Goal: Task Accomplishment & Management: Manage account settings

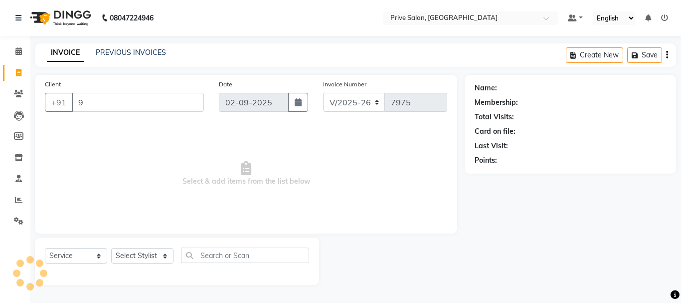
select select "136"
select select "service"
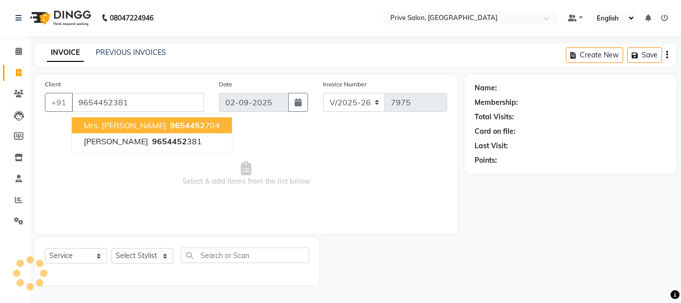
type input "9654452381"
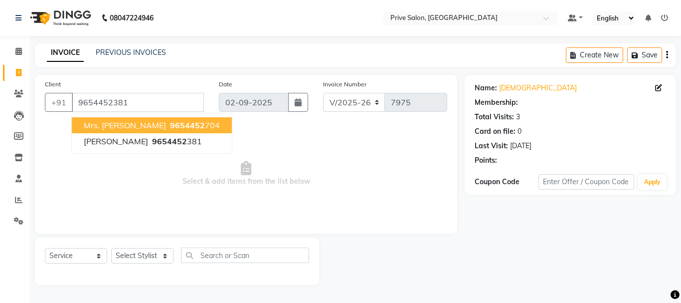
select select "1: Object"
click at [245, 148] on span "Select & add items from the list below" at bounding box center [246, 174] width 402 height 100
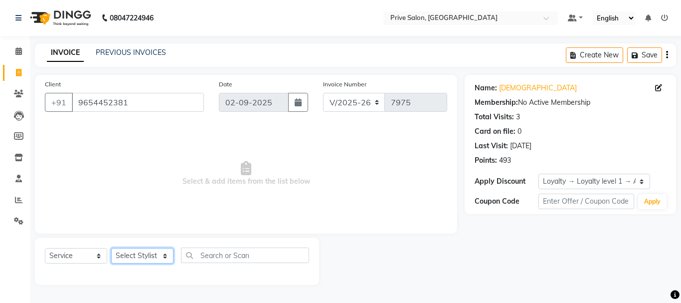
click at [131, 255] on select "Select Stylist amit ARJUN Atul FAIZAN FARDEEN GOLU harshit HITESH isha kapil kh…" at bounding box center [142, 255] width 62 height 15
select select "77212"
click at [111, 248] on select "Select Stylist amit ARJUN Atul FAIZAN FARDEEN GOLU harshit HITESH isha kapil kh…" at bounding box center [142, 255] width 62 height 15
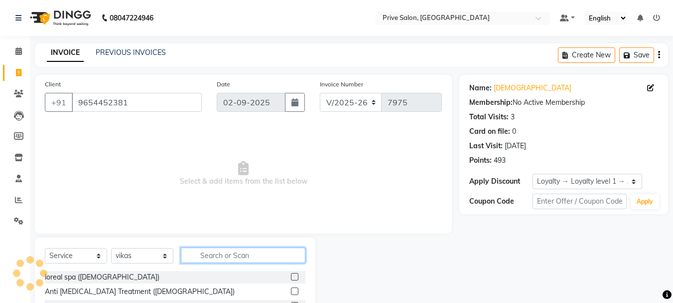
click at [213, 255] on input "text" at bounding box center [243, 254] width 125 height 15
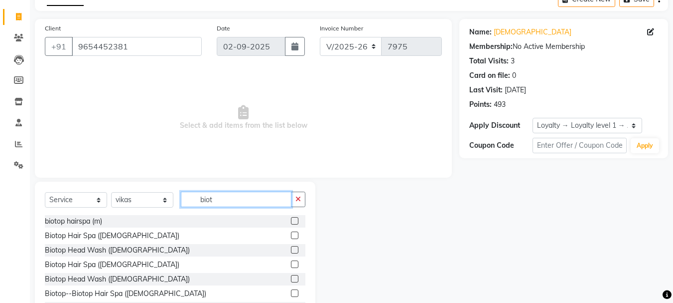
scroll to position [97, 0]
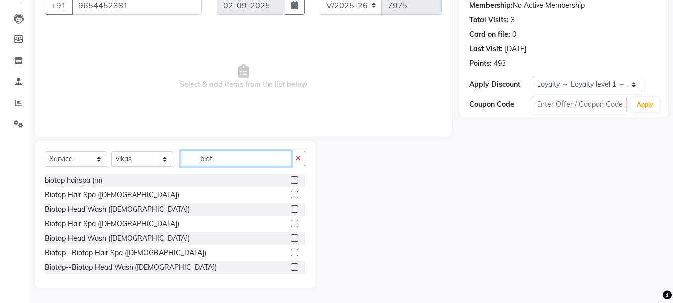
type input "biot"
click at [291, 236] on label at bounding box center [294, 237] width 7 height 7
click at [291, 236] on input "checkbox" at bounding box center [294, 238] width 6 height 6
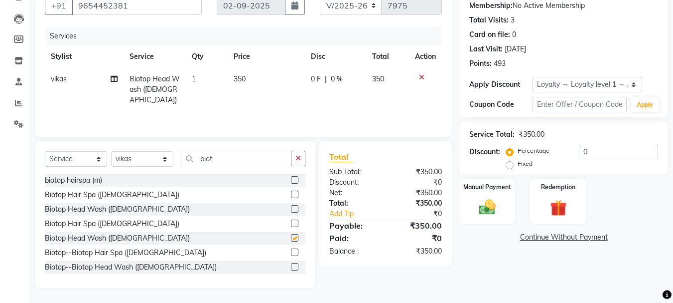
scroll to position [59, 0]
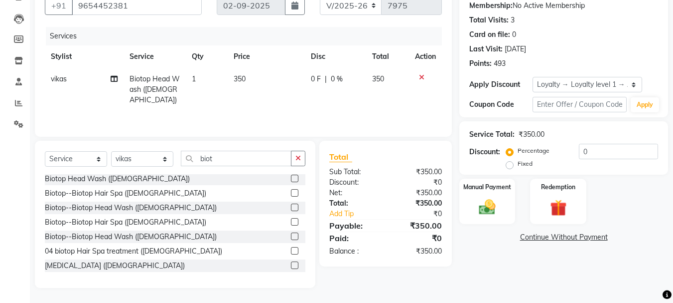
checkbox input "false"
click at [513, 204] on div "Manual Payment" at bounding box center [488, 200] width 58 height 47
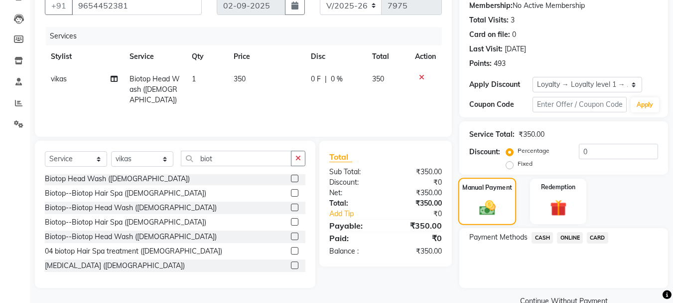
scroll to position [117, 0]
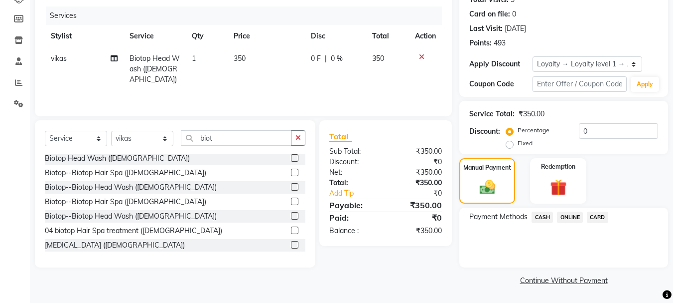
click at [539, 211] on span "CASH" at bounding box center [542, 216] width 21 height 11
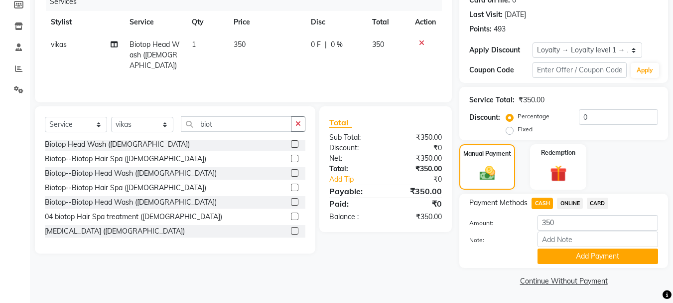
scroll to position [132, 0]
click at [563, 254] on button "Add Payment" at bounding box center [598, 255] width 121 height 15
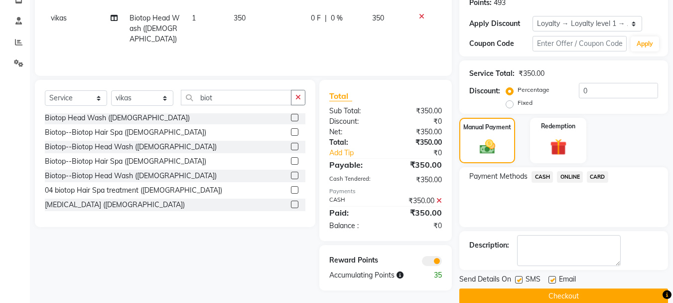
scroll to position [173, 0]
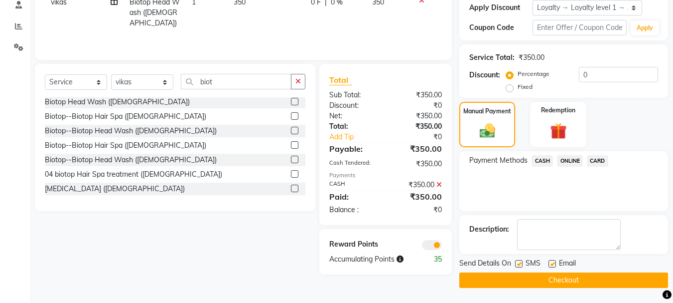
click at [542, 280] on button "Checkout" at bounding box center [564, 279] width 209 height 15
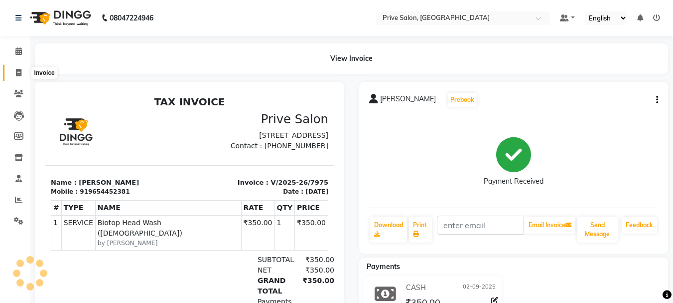
click at [16, 72] on icon at bounding box center [18, 72] width 5 height 7
select select "service"
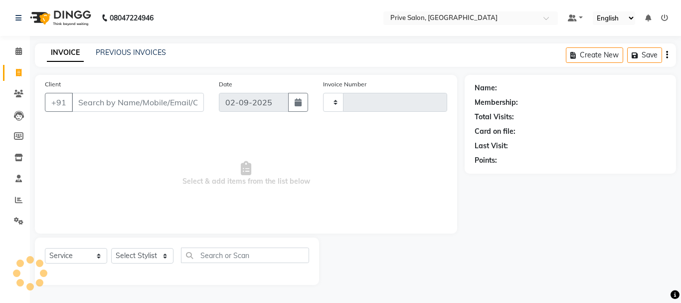
click at [125, 99] on input "Client" at bounding box center [138, 102] width 132 height 19
type input "9990"
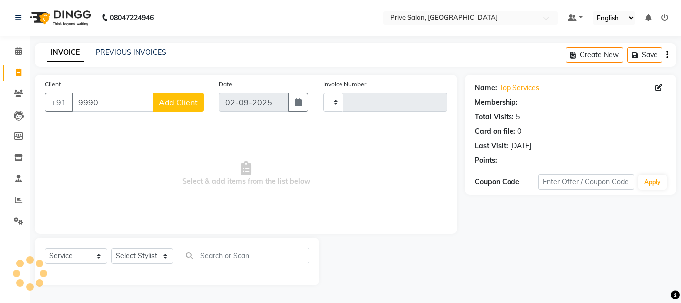
type input "7976"
select select "136"
select select "1: Object"
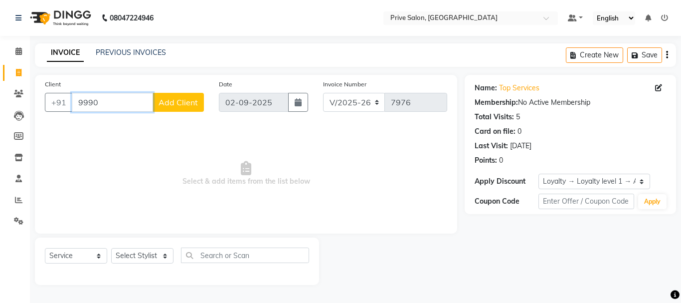
click at [131, 106] on input "9990" at bounding box center [112, 102] width 81 height 19
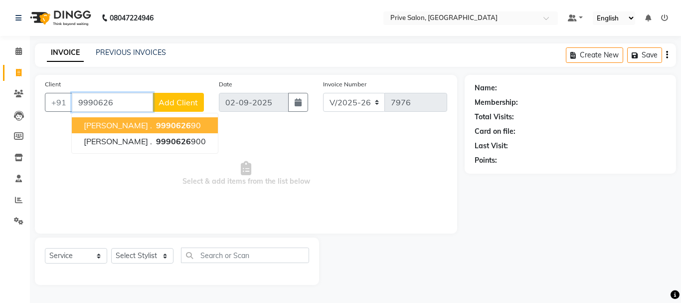
click at [156, 124] on span "9990626" at bounding box center [173, 125] width 35 height 10
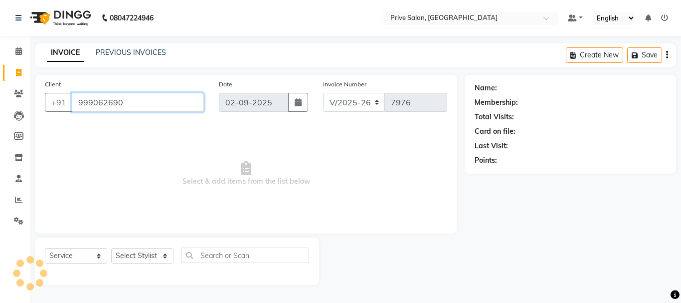
type input "999062690"
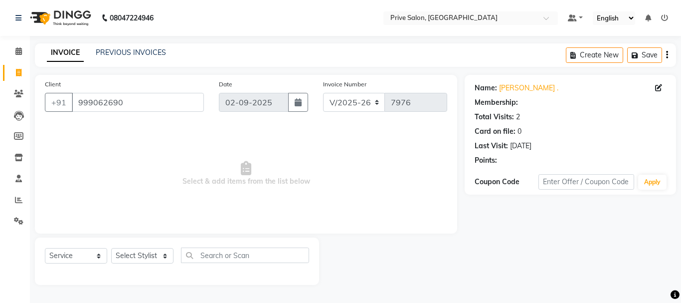
select select "1: Object"
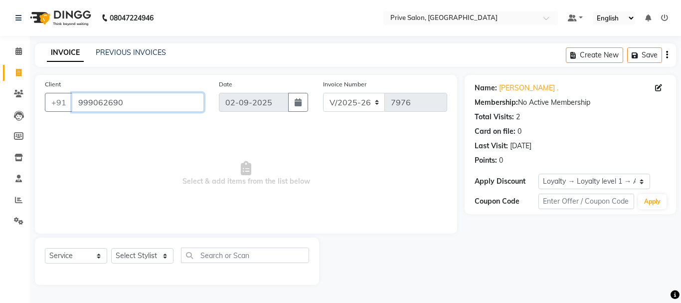
click at [141, 102] on input "999062690" at bounding box center [138, 102] width 132 height 19
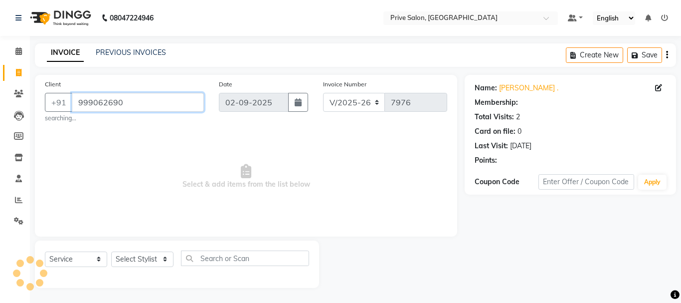
click at [150, 105] on input "999062690" at bounding box center [138, 102] width 132 height 19
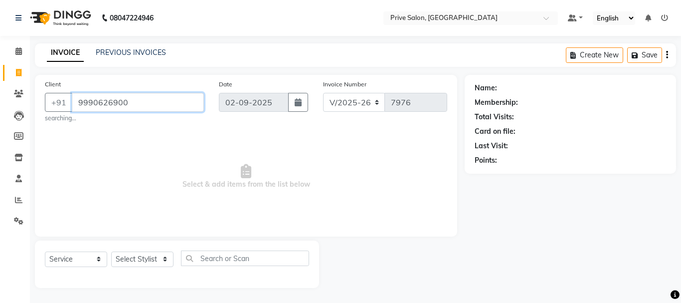
type input "9990626900"
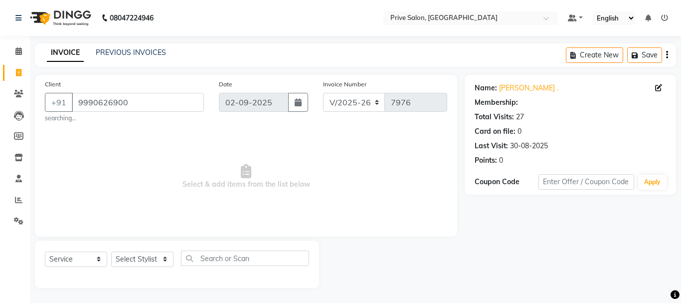
select select "1: Object"
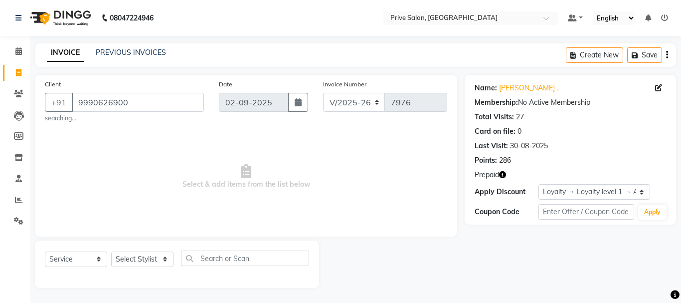
click at [503, 175] on icon "button" at bounding box center [502, 174] width 7 height 7
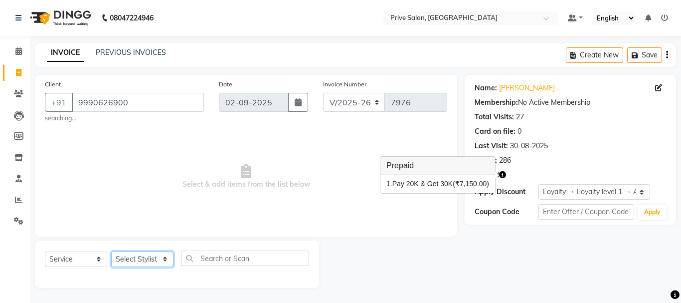
click at [158, 257] on select "Select Stylist amit ARJUN Atul FAIZAN FARDEEN GOLU harshit HITESH isha kapil kh…" at bounding box center [142, 258] width 62 height 15
select select "44179"
click at [111, 251] on select "Select Stylist amit ARJUN Atul FAIZAN FARDEEN GOLU harshit HITESH isha kapil kh…" at bounding box center [142, 258] width 62 height 15
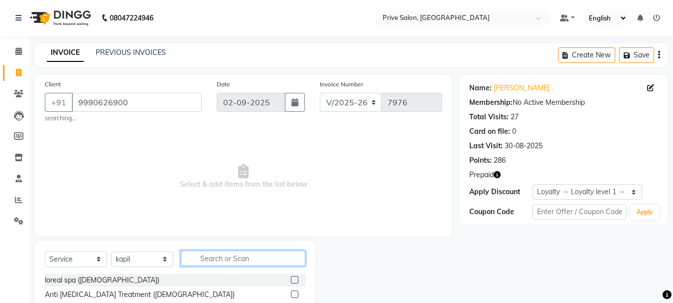
click at [246, 258] on input "text" at bounding box center [243, 257] width 125 height 15
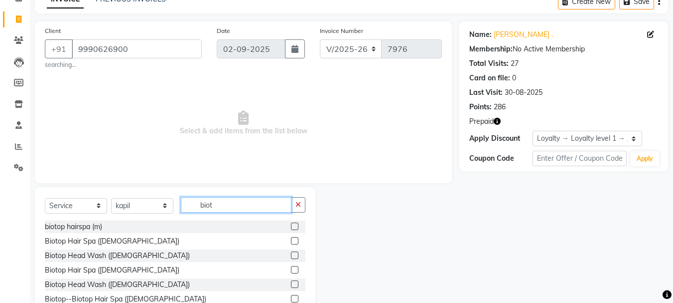
scroll to position [100, 0]
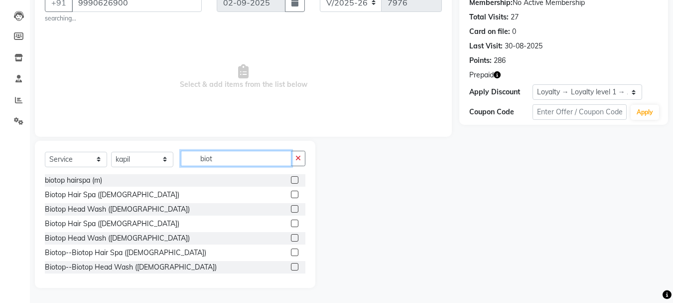
type input "biot"
click at [291, 239] on label at bounding box center [294, 237] width 7 height 7
click at [291, 239] on input "checkbox" at bounding box center [294, 238] width 6 height 6
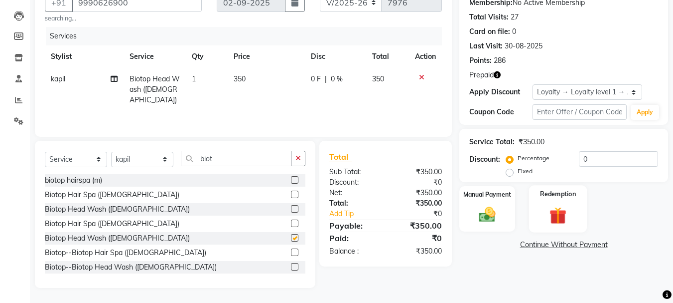
checkbox input "false"
click at [567, 200] on div "Redemption" at bounding box center [558, 208] width 58 height 47
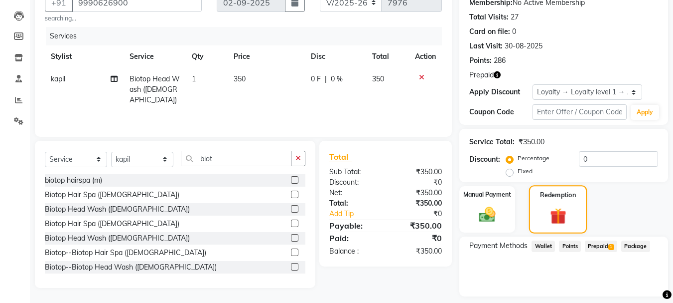
scroll to position [129, 0]
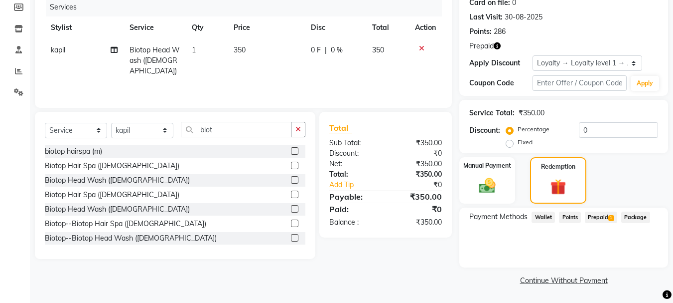
click at [601, 215] on span "Prepaid 1" at bounding box center [601, 216] width 32 height 11
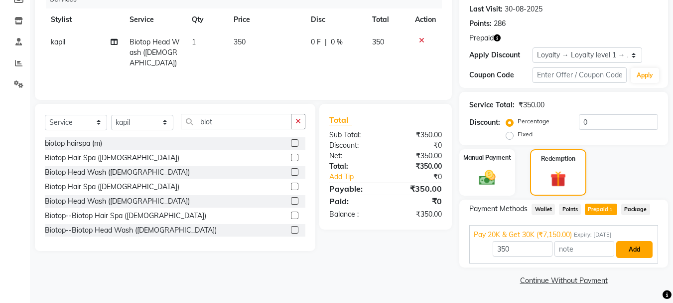
click at [641, 252] on button "Add" at bounding box center [635, 249] width 36 height 17
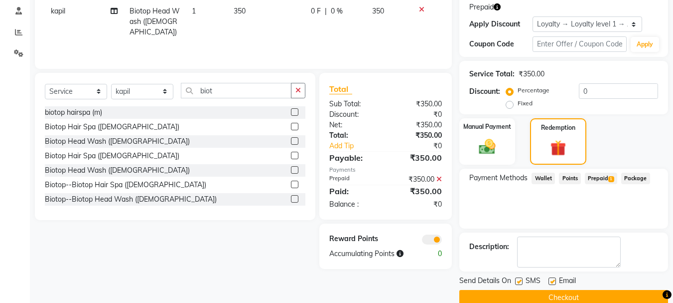
scroll to position [185, 0]
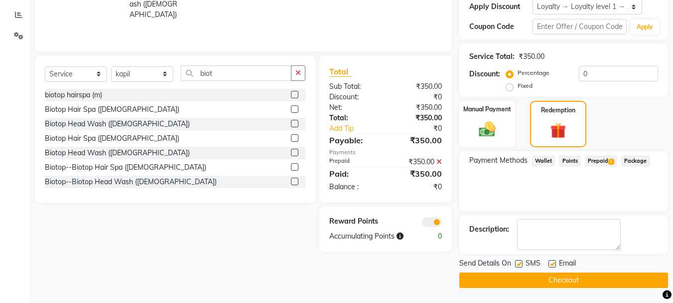
click at [608, 275] on button "Checkout" at bounding box center [564, 279] width 209 height 15
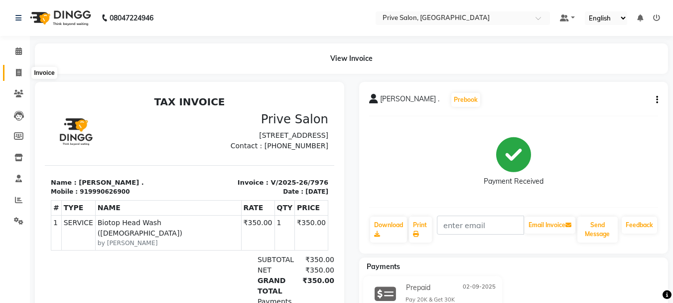
click at [18, 73] on icon at bounding box center [18, 72] width 5 height 7
select select "service"
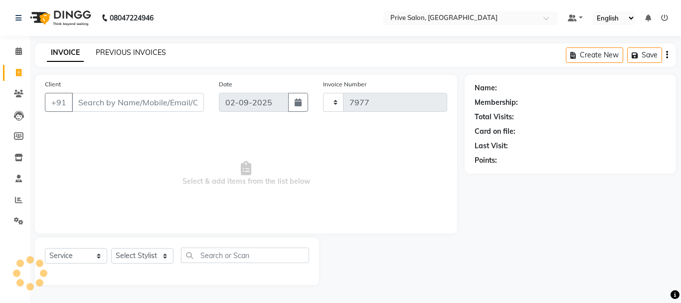
click at [140, 49] on link "PREVIOUS INVOICES" at bounding box center [131, 52] width 70 height 9
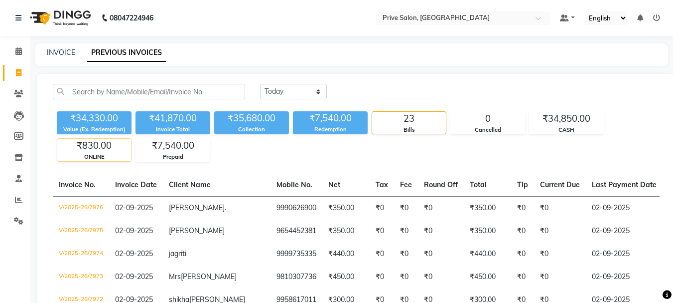
click at [91, 157] on div "ONLINE" at bounding box center [94, 157] width 74 height 8
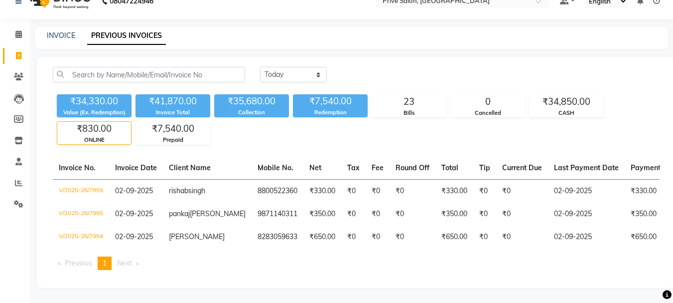
scroll to position [44, 0]
click at [468, 110] on div "₹34,330.00 Value (Ex. Redemption) ₹41,870.00 Invoice Total ₹35,680.00 Collectio…" at bounding box center [356, 117] width 607 height 54
click at [238, 101] on div "₹34,330.00 Value (Ex. Redemption) ₹41,870.00 Invoice Total ₹35,680.00 Collectio…" at bounding box center [356, 117] width 607 height 54
click at [263, 100] on div "₹34,330.00 Value (Ex. Redemption) ₹41,870.00 Invoice Total ₹35,680.00 Collectio…" at bounding box center [356, 117] width 607 height 54
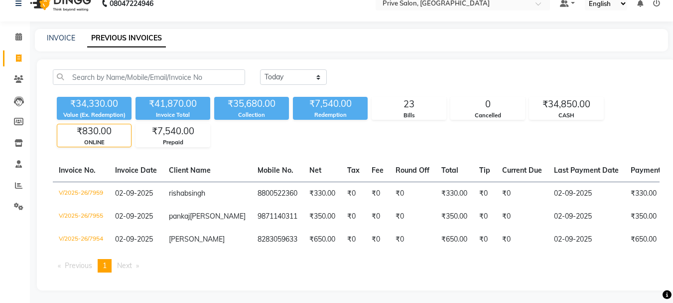
scroll to position [0, 0]
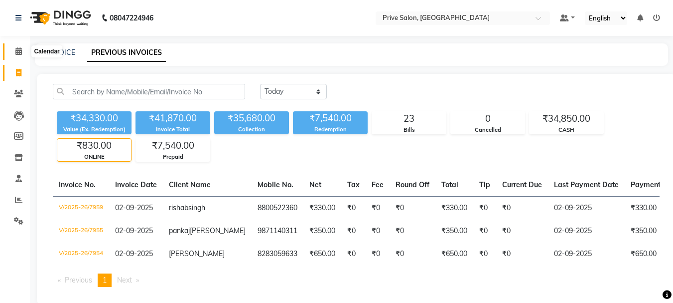
click at [18, 50] on icon at bounding box center [18, 50] width 6 height 7
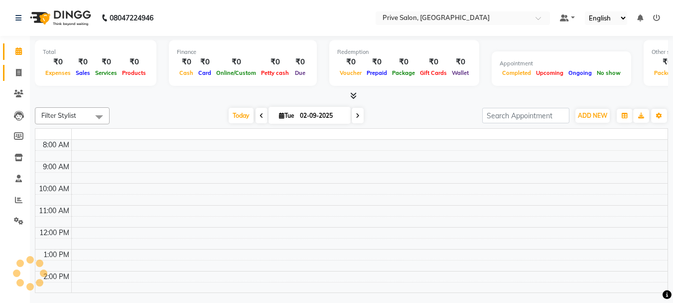
click at [16, 75] on icon at bounding box center [18, 72] width 5 height 7
select select "service"
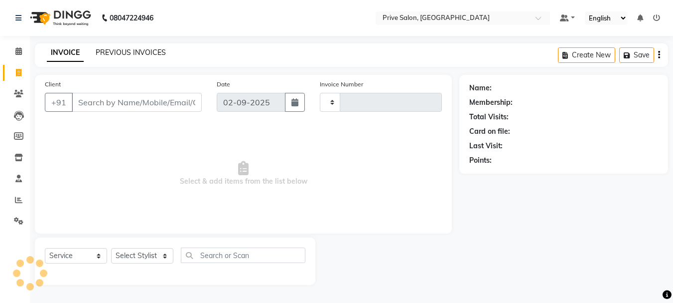
click at [117, 52] on link "PREVIOUS INVOICES" at bounding box center [131, 52] width 70 height 9
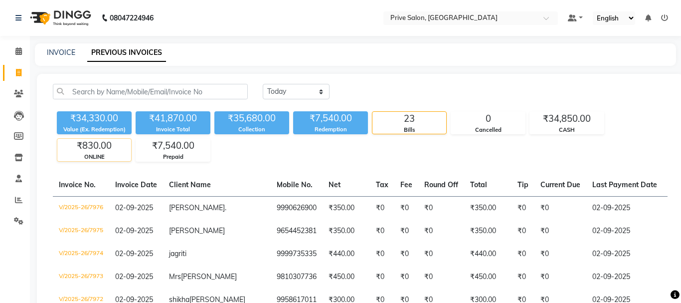
click at [102, 153] on div "ONLINE" at bounding box center [94, 157] width 74 height 8
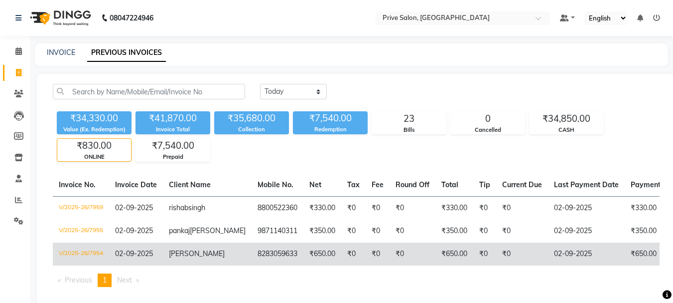
click at [436, 265] on td "₹650.00" at bounding box center [455, 253] width 38 height 23
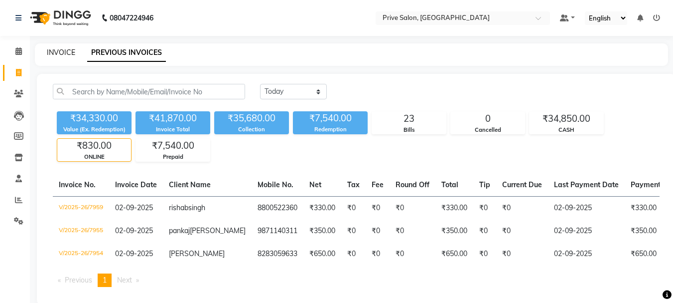
click at [59, 48] on link "INVOICE" at bounding box center [61, 52] width 28 height 9
select select "service"
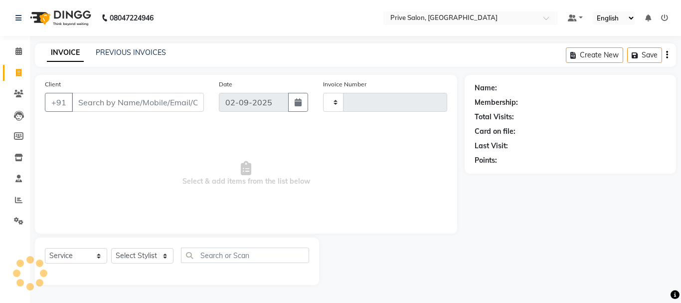
type input "7977"
select select "136"
click at [9, 51] on link "Calendar" at bounding box center [15, 51] width 24 height 16
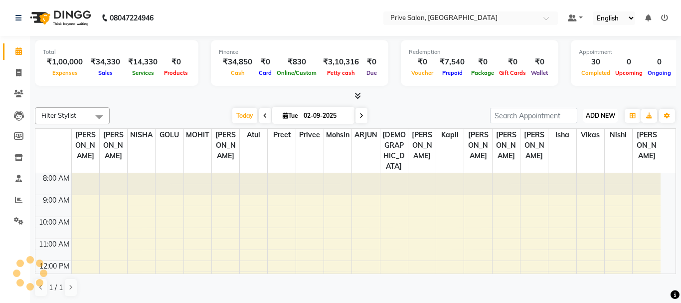
click at [602, 119] on button "ADD NEW Toggle Dropdown" at bounding box center [600, 116] width 34 height 14
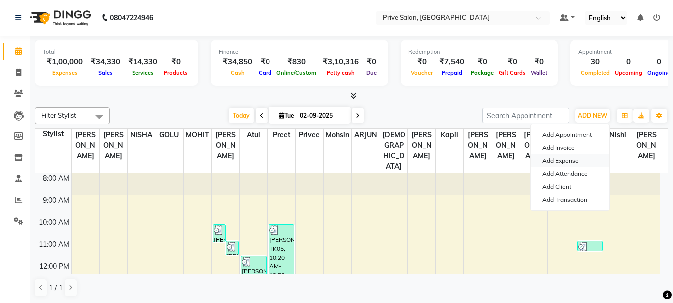
click at [576, 161] on link "Add Expense" at bounding box center [570, 160] width 79 height 13
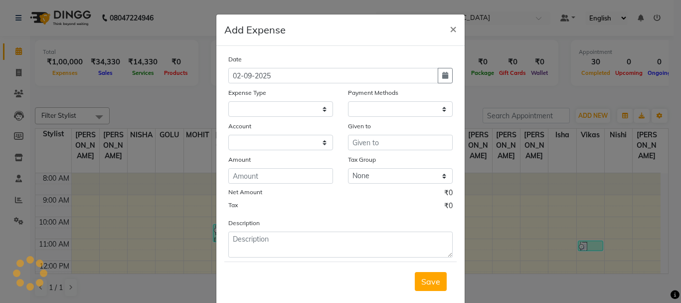
select select
select select "1"
select select "2448"
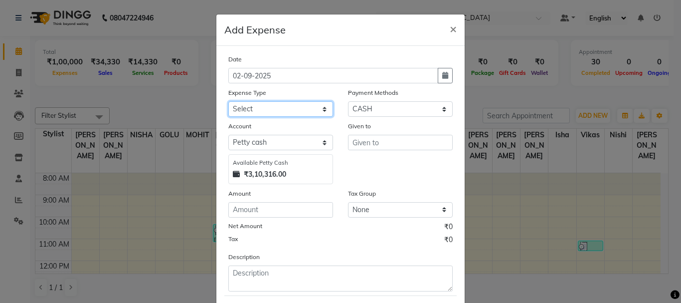
click at [288, 110] on select "Select Advance Salary Bank charges Car maintenance Cash transfer to bank Cash t…" at bounding box center [280, 108] width 105 height 15
select select "8"
click at [228, 101] on select "Select Advance Salary Bank charges Car maintenance Cash transfer to bank Cash t…" at bounding box center [280, 108] width 105 height 15
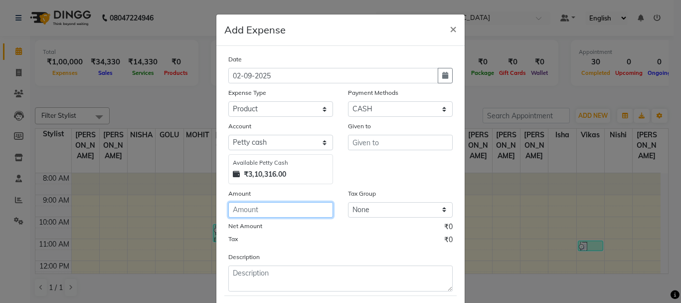
click at [256, 206] on input "number" at bounding box center [280, 209] width 105 height 15
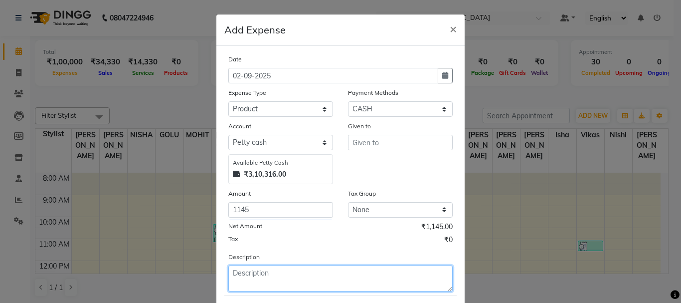
click at [265, 269] on textarea at bounding box center [340, 278] width 224 height 26
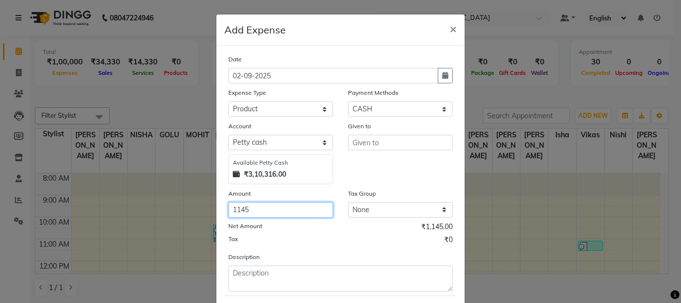
click at [266, 209] on input "1145" at bounding box center [280, 209] width 105 height 15
type input "1150"
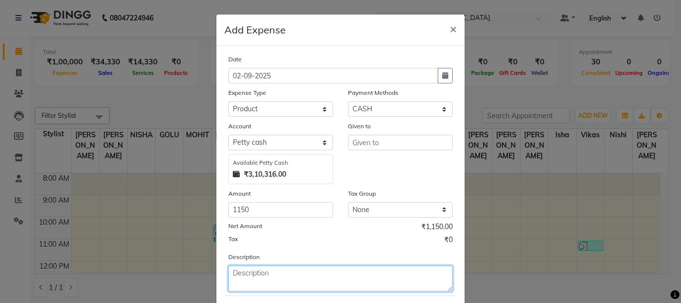
click at [291, 273] on textarea at bounding box center [340, 278] width 224 height 26
type textarea "rajmandir"
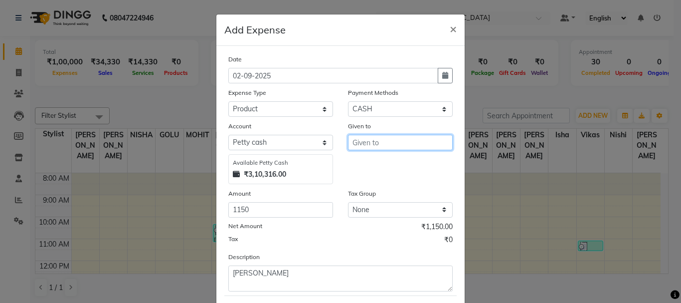
click at [360, 146] on input "text" at bounding box center [400, 142] width 105 height 15
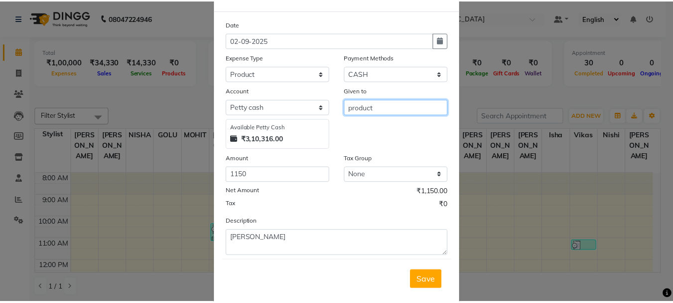
scroll to position [54, 0]
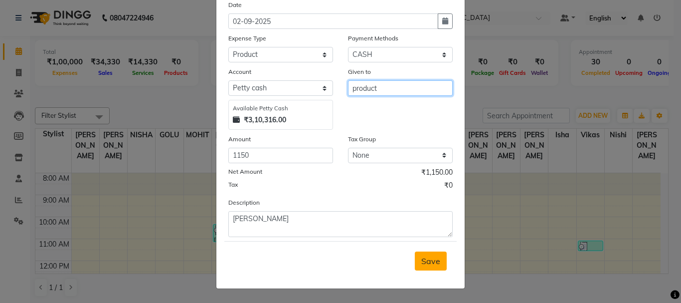
type input "product"
click at [430, 261] on span "Save" at bounding box center [430, 261] width 19 height 10
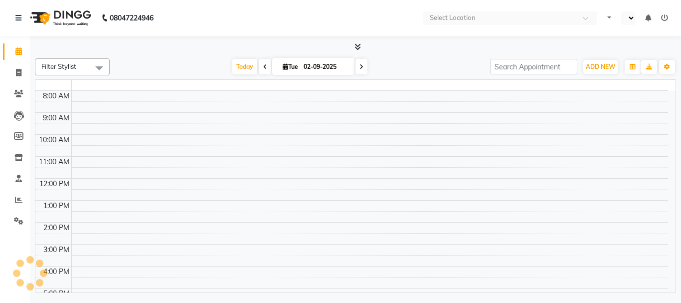
select select "en"
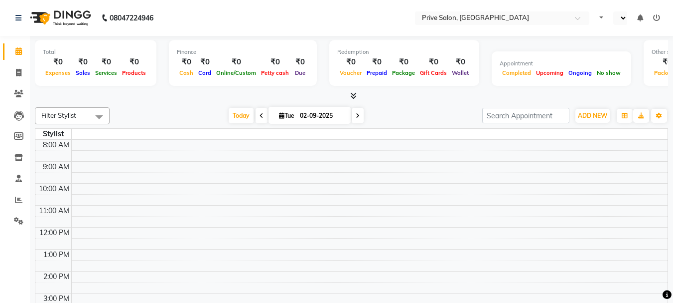
select select "en"
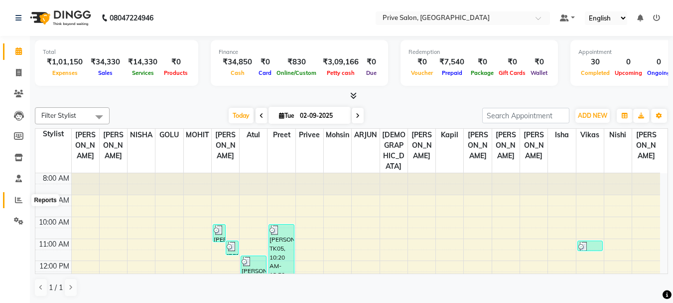
click at [13, 199] on span at bounding box center [18, 199] width 17 height 11
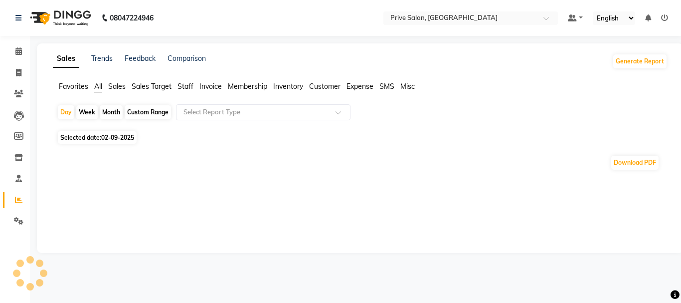
click at [182, 88] on span "Staff" at bounding box center [185, 86] width 16 height 9
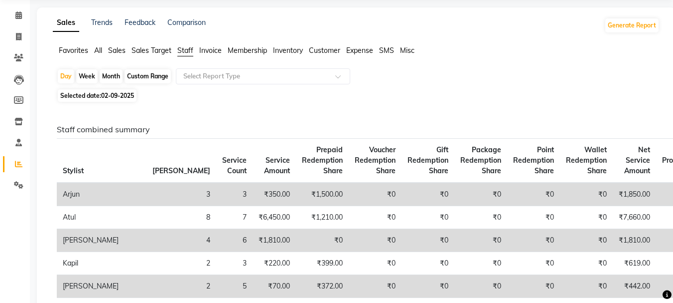
scroll to position [10, 0]
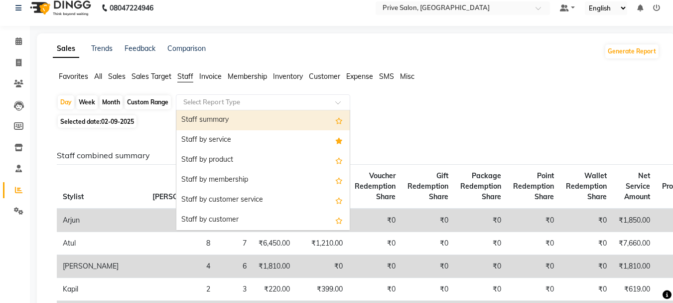
click at [251, 98] on input "text" at bounding box center [253, 102] width 144 height 10
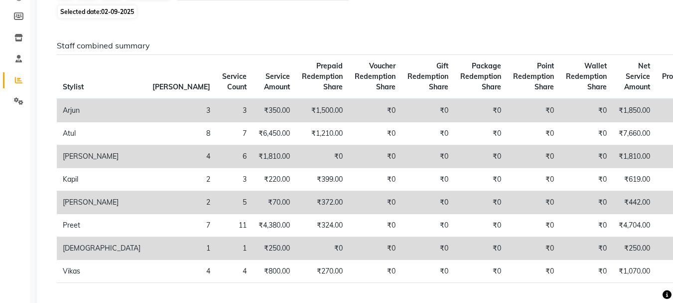
scroll to position [0, 0]
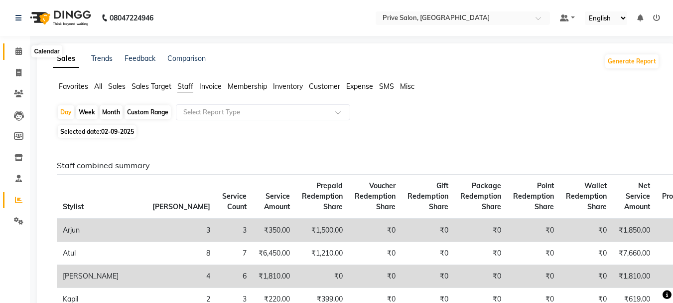
click at [19, 47] on icon at bounding box center [18, 50] width 6 height 7
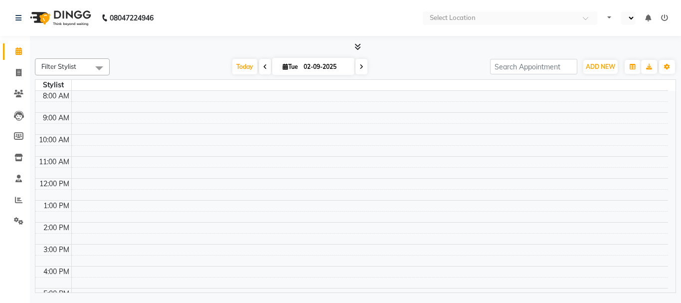
select select "en"
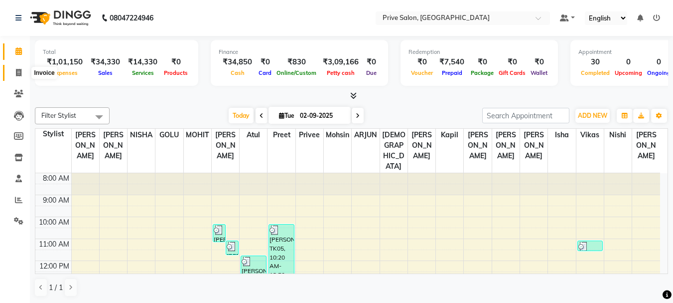
click at [15, 68] on span at bounding box center [18, 72] width 17 height 11
select select "service"
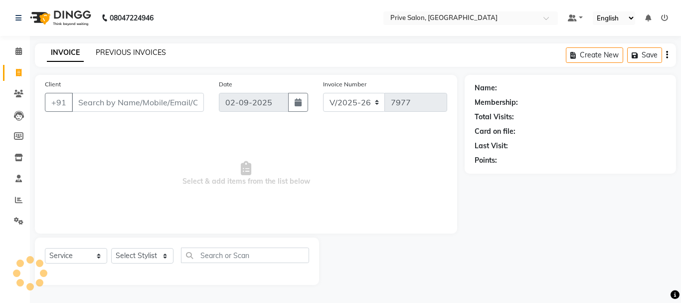
click at [133, 49] on link "PREVIOUS INVOICES" at bounding box center [131, 52] width 70 height 9
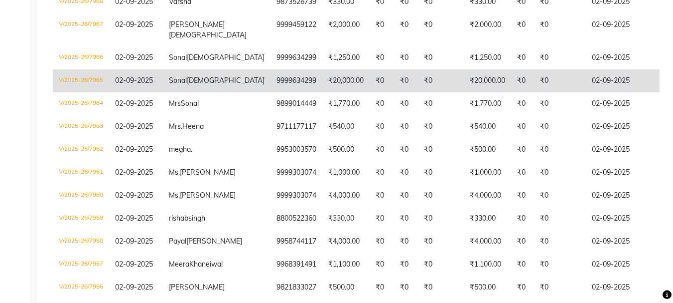
scroll to position [402, 0]
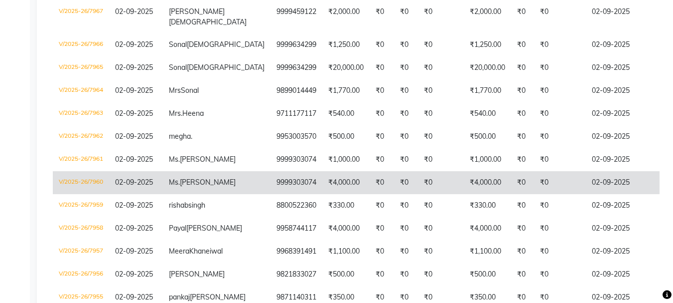
click at [418, 194] on td "₹0" at bounding box center [441, 182] width 46 height 23
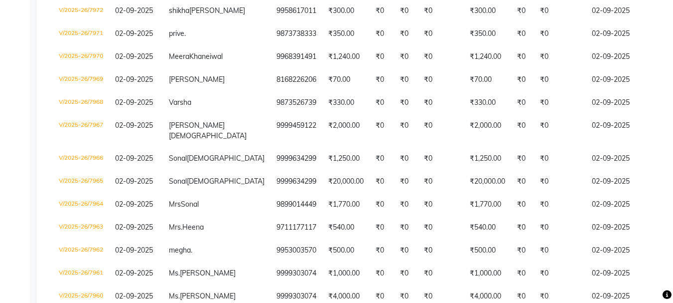
scroll to position [289, 0]
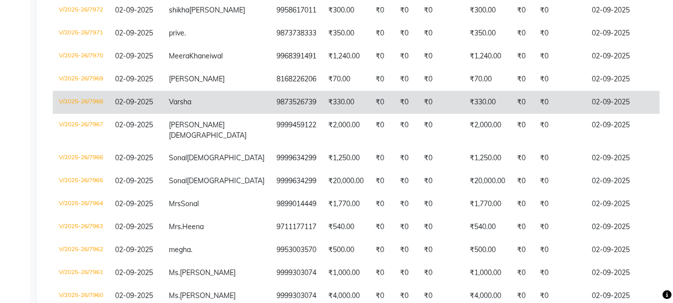
click at [370, 114] on td "₹0" at bounding box center [382, 102] width 24 height 23
click at [193, 114] on td "Varsha" at bounding box center [217, 102] width 108 height 23
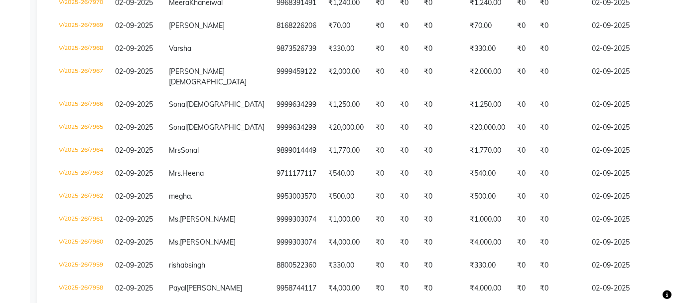
scroll to position [355, 0]
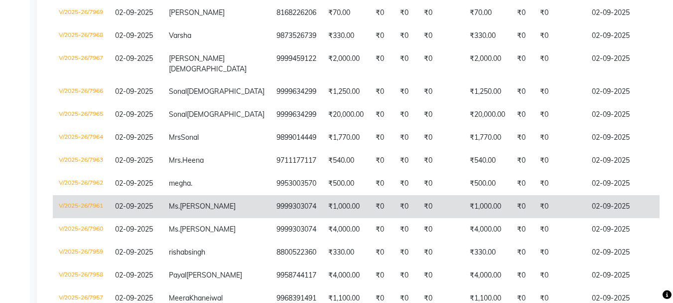
click at [418, 218] on td "₹0" at bounding box center [441, 206] width 46 height 23
click at [271, 218] on td "9999303074" at bounding box center [297, 206] width 52 height 23
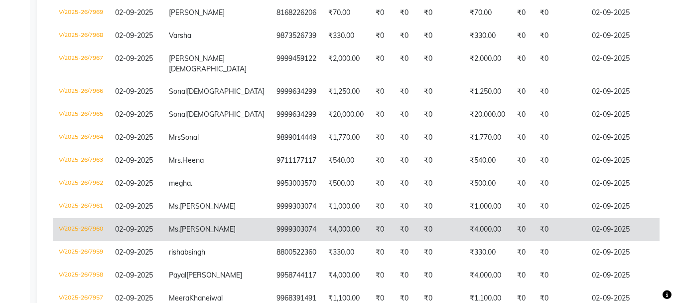
click at [271, 241] on td "9999303074" at bounding box center [297, 229] width 52 height 23
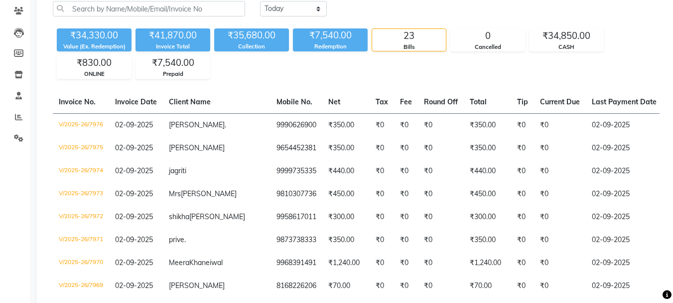
scroll to position [0, 0]
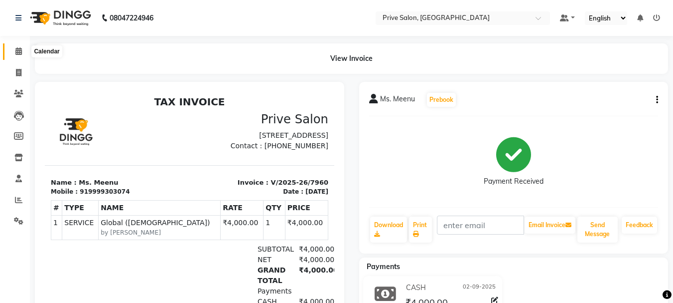
click at [18, 54] on icon at bounding box center [18, 50] width 6 height 7
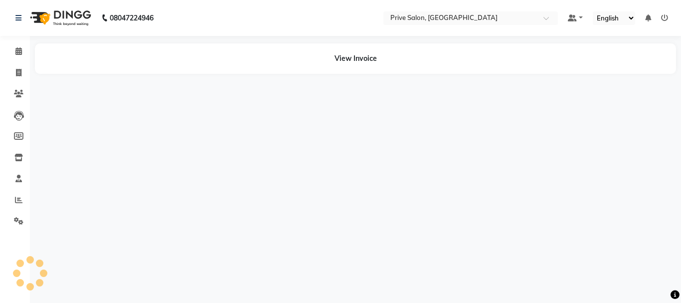
select select "en"
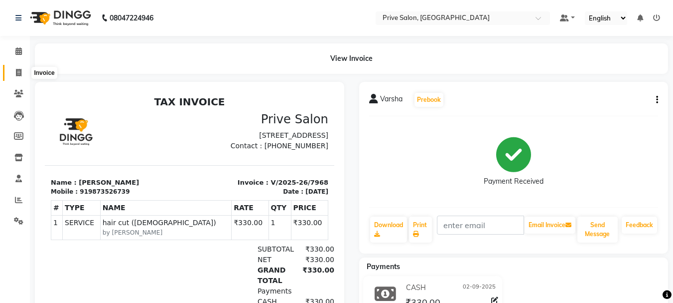
click at [21, 72] on icon at bounding box center [18, 72] width 5 height 7
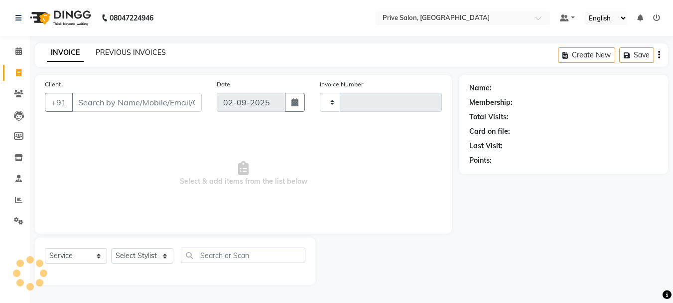
click at [113, 48] on link "PREVIOUS INVOICES" at bounding box center [131, 52] width 70 height 9
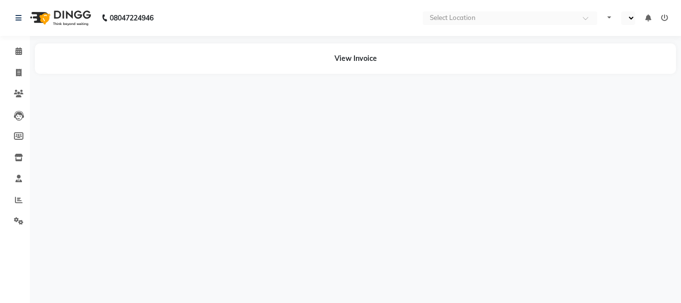
select select "en"
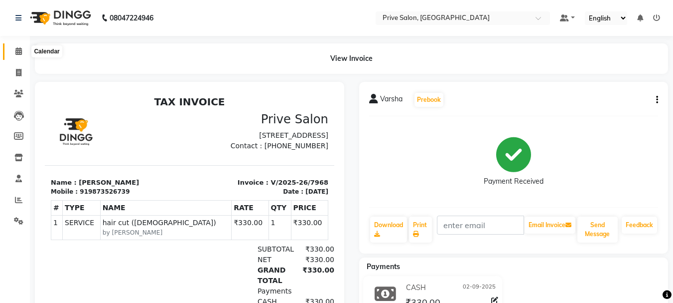
click at [20, 53] on icon at bounding box center [18, 50] width 6 height 7
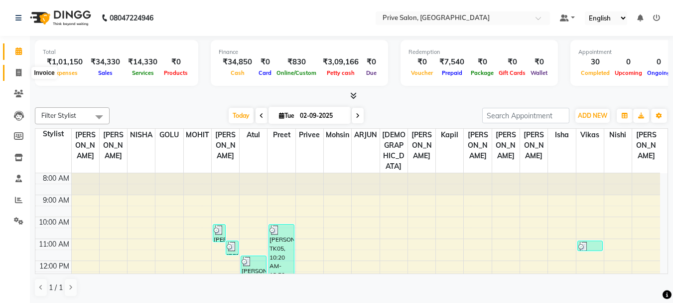
click at [20, 72] on icon at bounding box center [18, 72] width 5 height 7
select select "service"
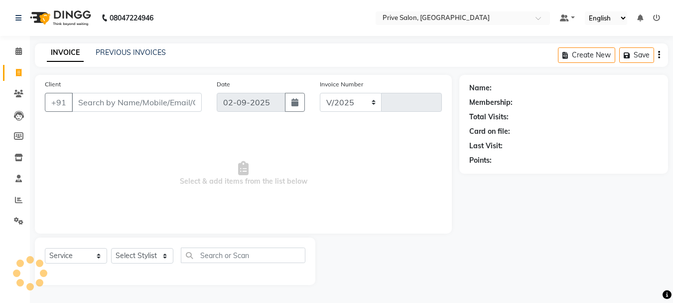
select select "136"
type input "7977"
click at [116, 56] on link "PREVIOUS INVOICES" at bounding box center [131, 52] width 70 height 9
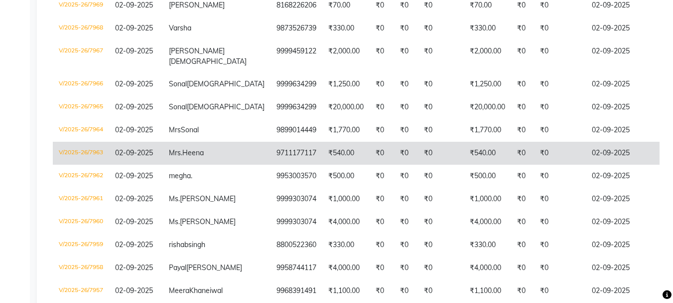
scroll to position [365, 0]
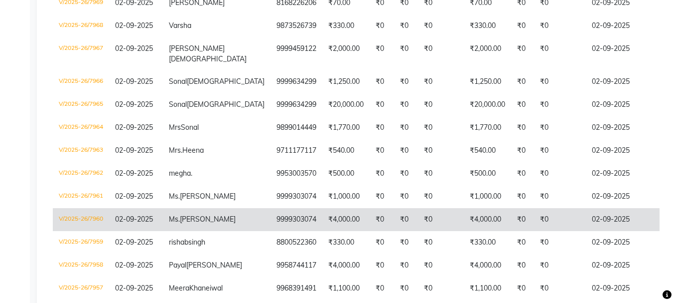
click at [323, 231] on td "₹4,000.00" at bounding box center [346, 219] width 47 height 23
click at [271, 231] on td "9999303074" at bounding box center [297, 219] width 52 height 23
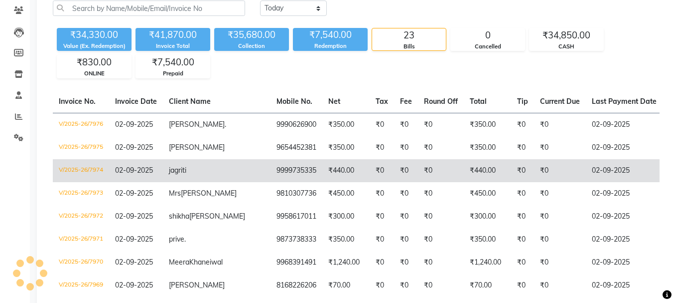
scroll to position [425, 0]
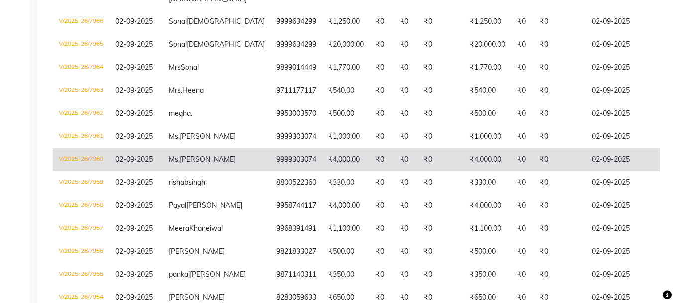
click at [370, 171] on td "₹0" at bounding box center [382, 159] width 24 height 23
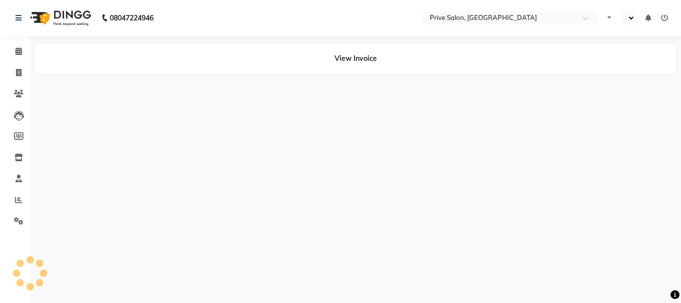
select select "en"
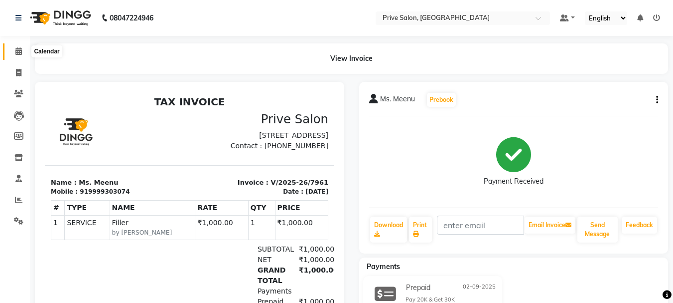
click at [19, 57] on span at bounding box center [18, 51] width 17 height 11
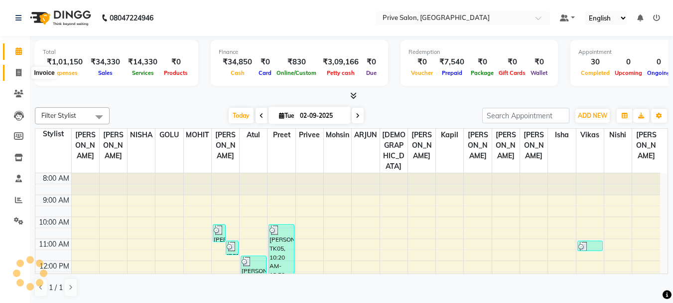
click at [19, 70] on icon at bounding box center [18, 72] width 5 height 7
select select "service"
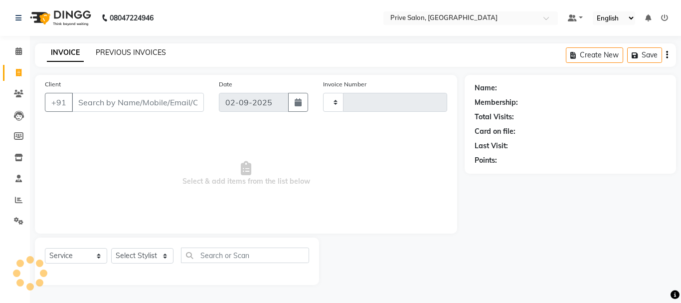
click at [124, 52] on link "PREVIOUS INVOICES" at bounding box center [131, 52] width 70 height 9
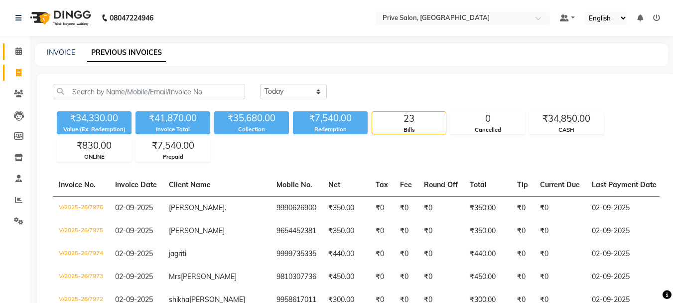
click at [19, 58] on link "Calendar" at bounding box center [15, 51] width 24 height 16
click at [18, 54] on icon at bounding box center [18, 50] width 6 height 7
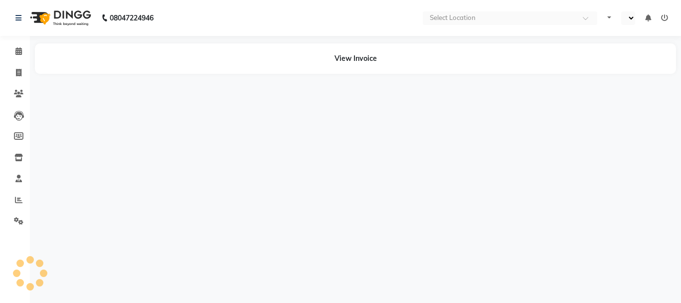
select select "en"
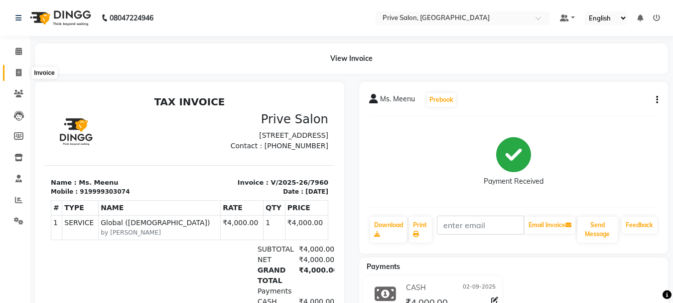
click at [19, 69] on icon at bounding box center [18, 72] width 5 height 7
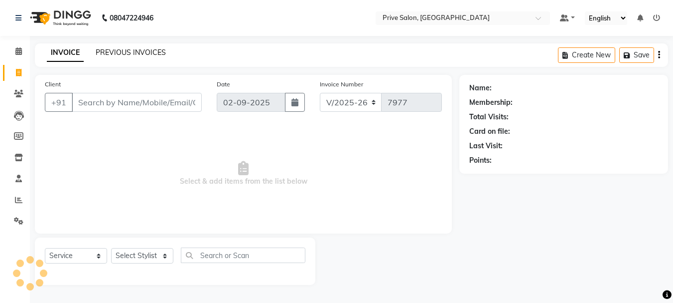
click at [143, 56] on link "PREVIOUS INVOICES" at bounding box center [131, 52] width 70 height 9
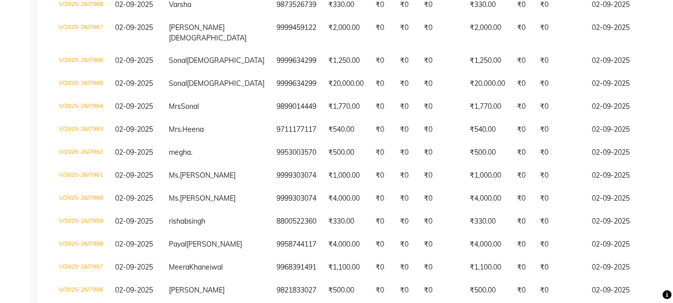
scroll to position [528, 0]
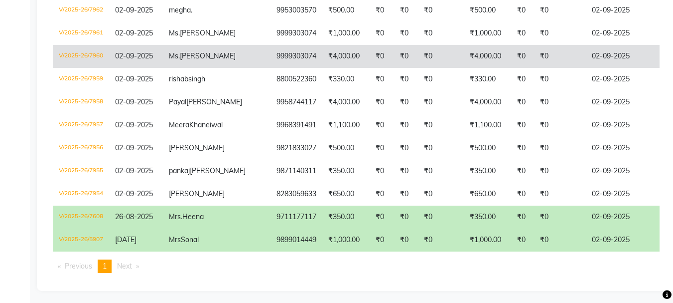
click at [189, 60] on span "Meenu" at bounding box center [208, 55] width 56 height 9
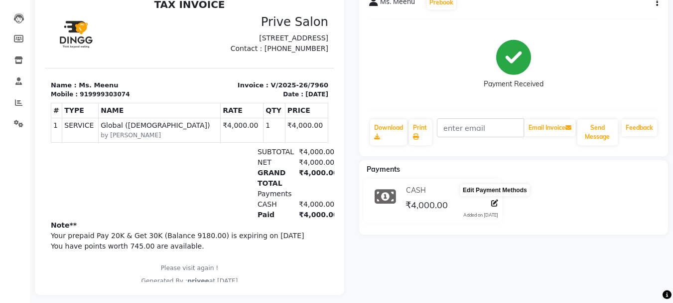
click at [495, 204] on icon at bounding box center [495, 202] width 7 height 7
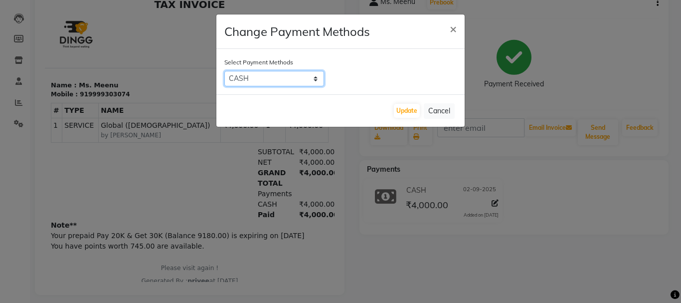
click at [305, 82] on select "CASH ONLINE CARD" at bounding box center [274, 78] width 100 height 15
select select "3"
click at [224, 71] on select "CASH ONLINE CARD" at bounding box center [274, 78] width 100 height 15
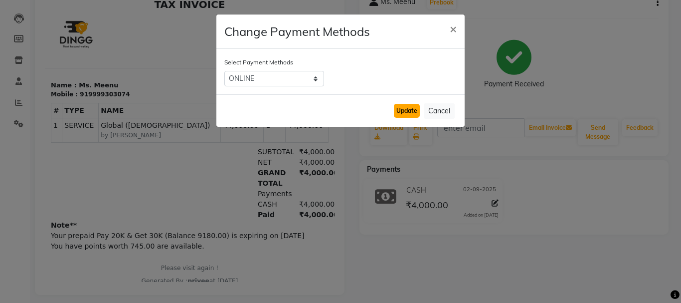
click at [394, 108] on button "Update" at bounding box center [407, 111] width 26 height 14
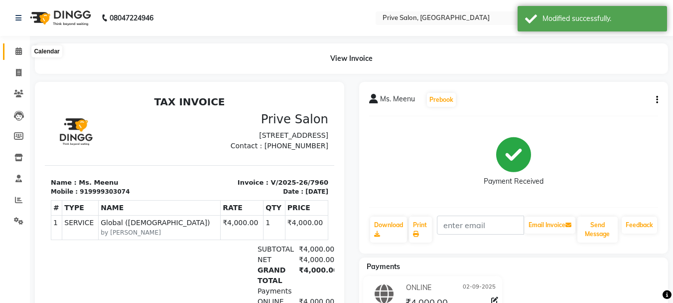
click at [19, 53] on icon at bounding box center [18, 50] width 6 height 7
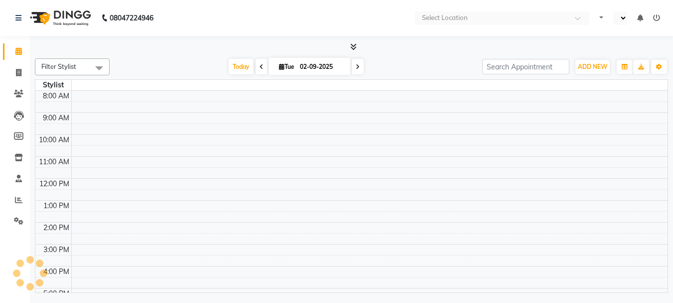
select select "en"
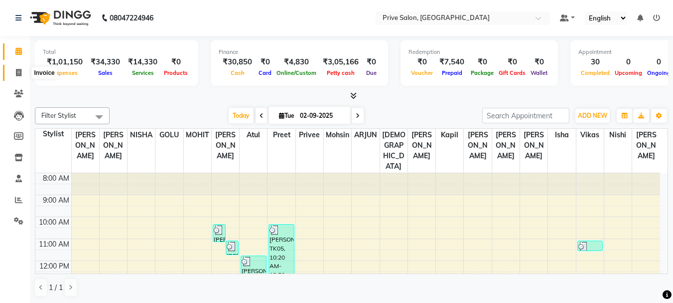
click at [17, 75] on icon at bounding box center [18, 72] width 5 height 7
select select "service"
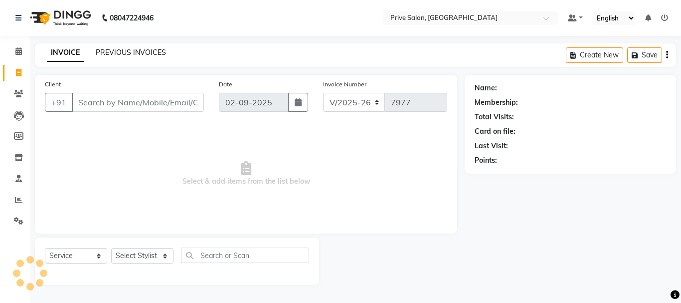
click at [131, 56] on link "PREVIOUS INVOICES" at bounding box center [131, 52] width 70 height 9
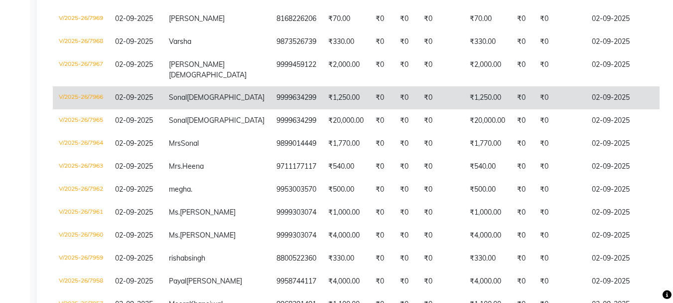
scroll to position [352, 0]
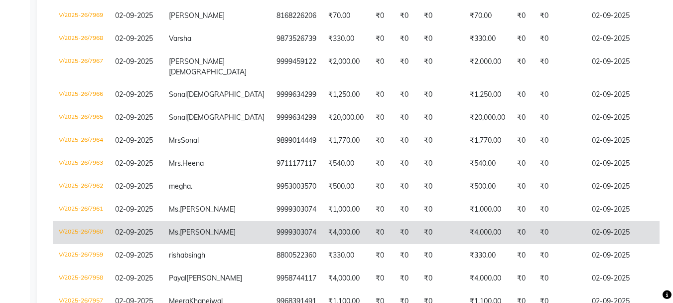
click at [323, 244] on td "₹4,000.00" at bounding box center [346, 232] width 47 height 23
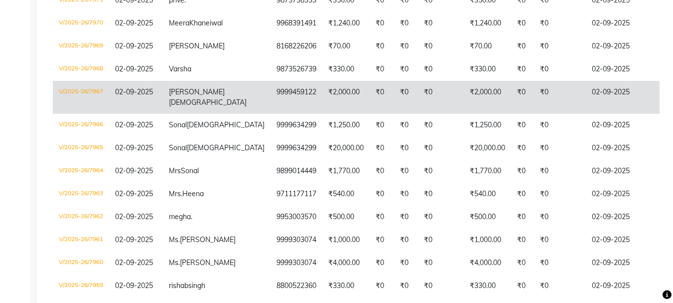
scroll to position [319, 0]
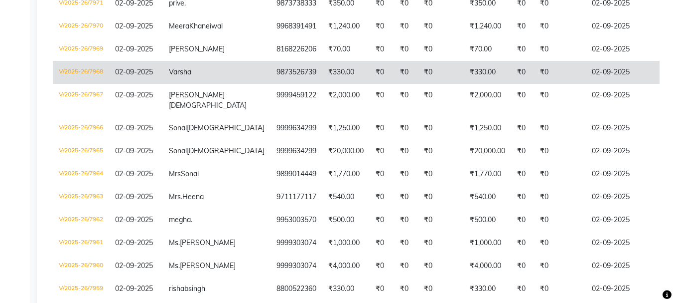
click at [323, 84] on td "₹330.00" at bounding box center [346, 72] width 47 height 23
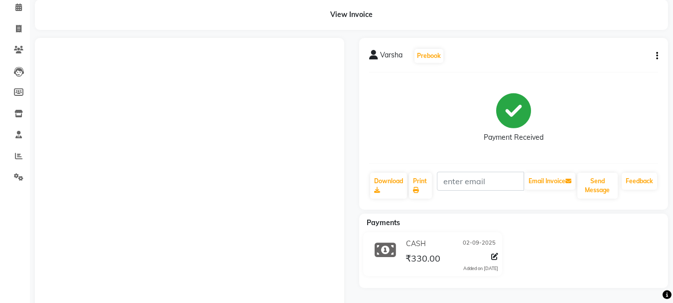
click at [496, 254] on icon at bounding box center [495, 256] width 7 height 7
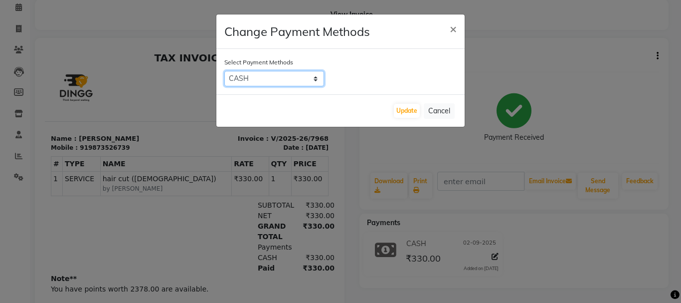
click at [275, 72] on select "CASH ONLINE CARD" at bounding box center [274, 78] width 100 height 15
select select "3"
click at [224, 71] on select "CASH ONLINE CARD" at bounding box center [274, 78] width 100 height 15
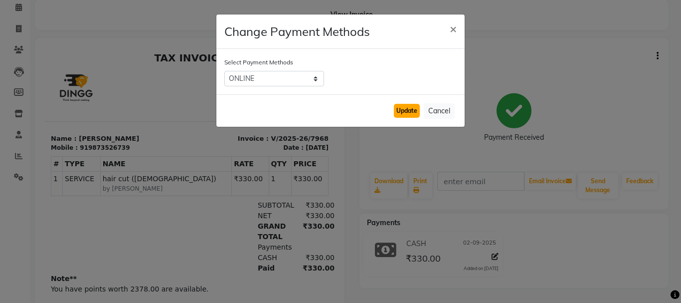
click at [411, 107] on button "Update" at bounding box center [407, 111] width 26 height 14
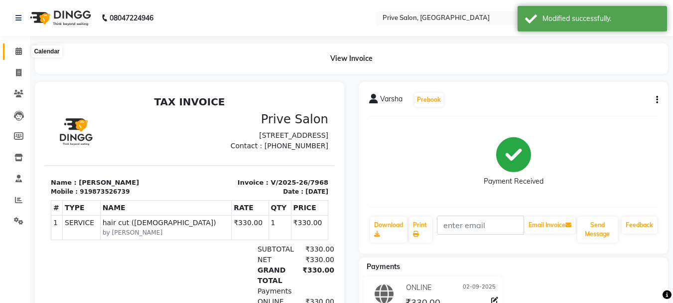
click at [17, 53] on icon at bounding box center [18, 50] width 6 height 7
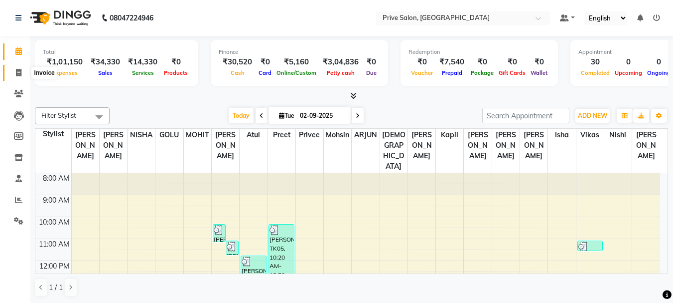
click at [21, 71] on icon at bounding box center [18, 72] width 5 height 7
select select "service"
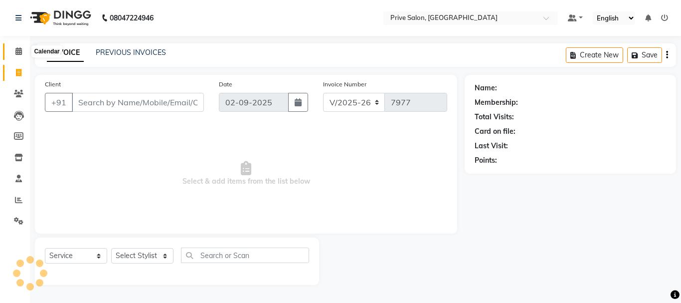
click at [20, 50] on icon at bounding box center [18, 50] width 6 height 7
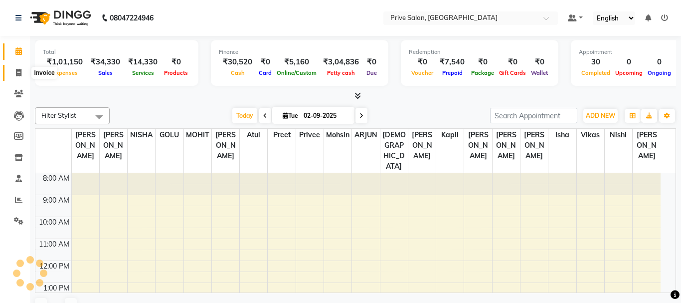
click at [16, 74] on icon at bounding box center [18, 72] width 5 height 7
select select "service"
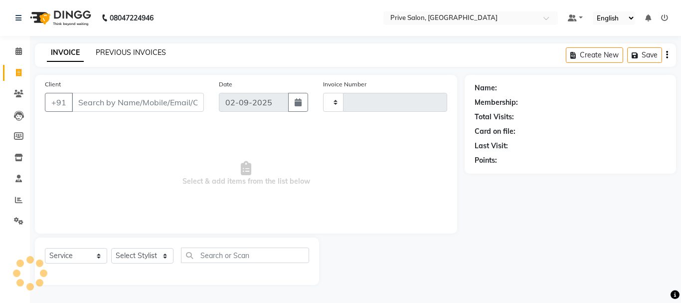
click at [120, 53] on link "PREVIOUS INVOICES" at bounding box center [131, 52] width 70 height 9
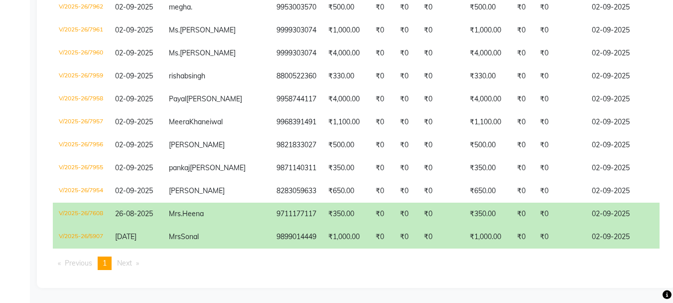
scroll to position [589, 0]
click at [418, 203] on td "₹0" at bounding box center [441, 213] width 46 height 23
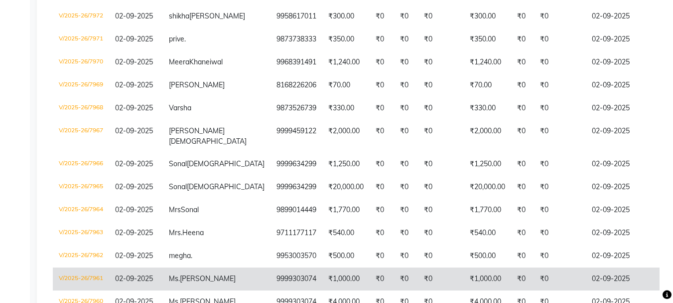
scroll to position [280, 0]
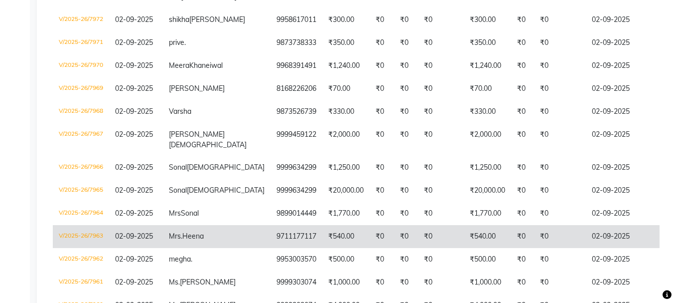
click at [370, 248] on td "₹0" at bounding box center [382, 236] width 24 height 23
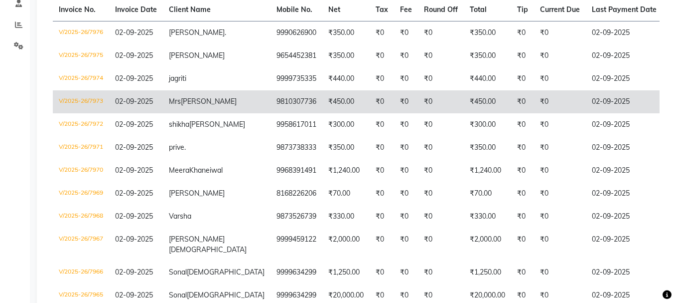
scroll to position [137, 0]
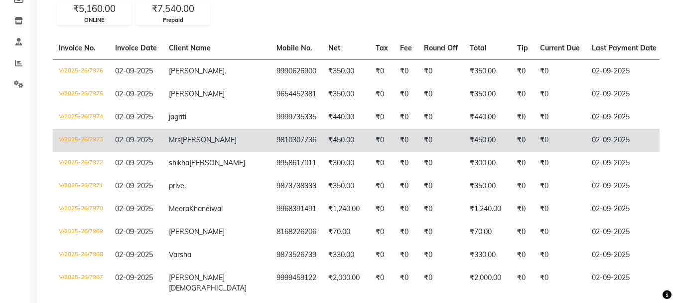
click at [418, 138] on td "₹0" at bounding box center [441, 140] width 46 height 23
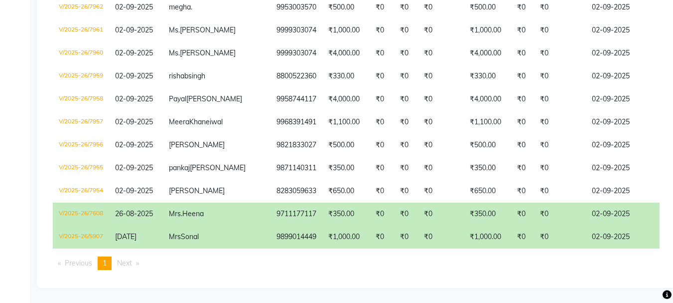
scroll to position [589, 0]
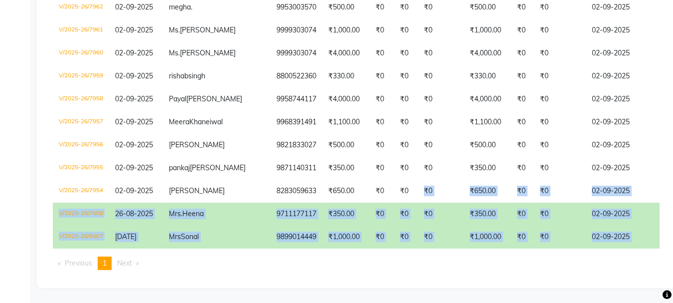
drag, startPoint x: 353, startPoint y: 169, endPoint x: 338, endPoint y: 322, distance: 153.2
click at [306, 269] on ul "Previous page 1 / 1 You're on page 1 Next page" at bounding box center [356, 262] width 607 height 13
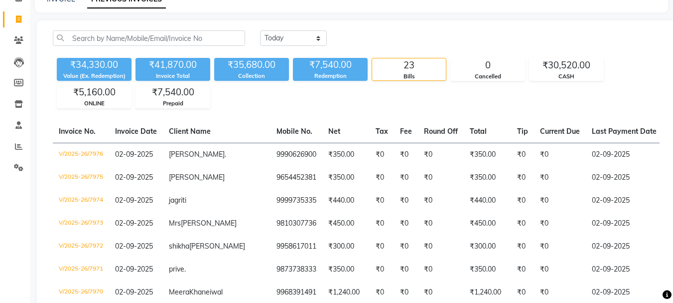
scroll to position [0, 0]
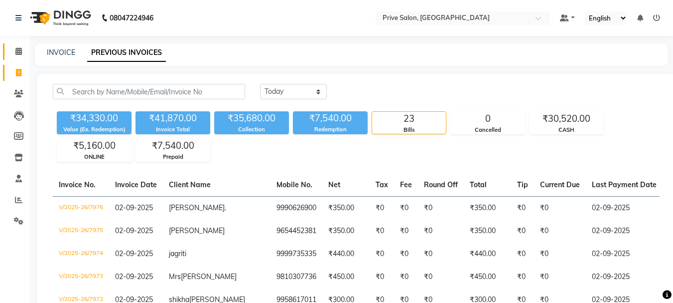
click at [19, 45] on link "Calendar" at bounding box center [15, 51] width 24 height 16
